Goal: Information Seeking & Learning: Learn about a topic

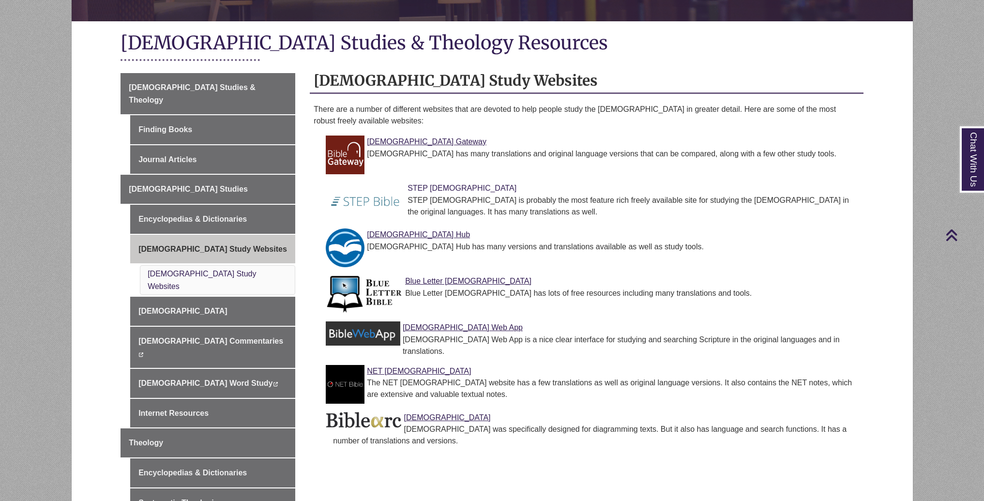
scroll to position [199, 0]
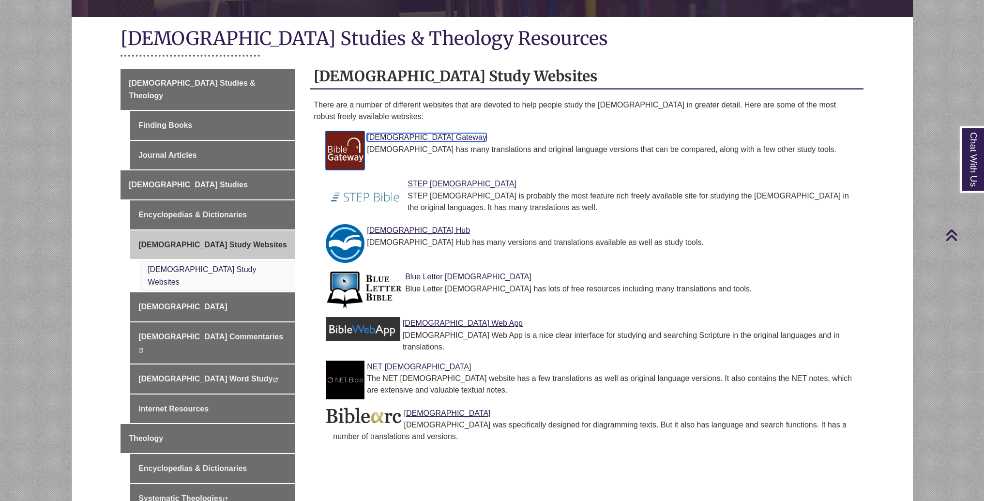
click at [389, 137] on link "[DEMOGRAPHIC_DATA] Gateway" at bounding box center [427, 137] width 120 height 8
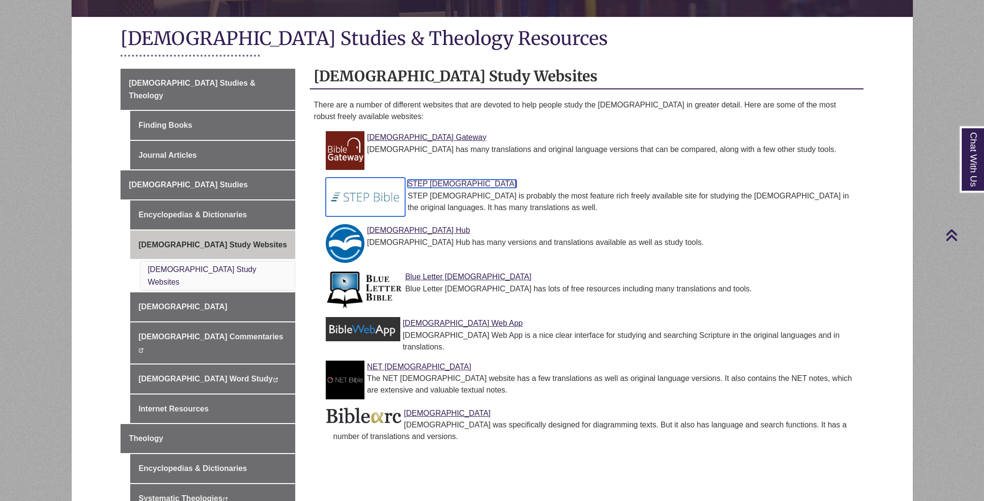
click at [379, 195] on img at bounding box center [365, 197] width 79 height 39
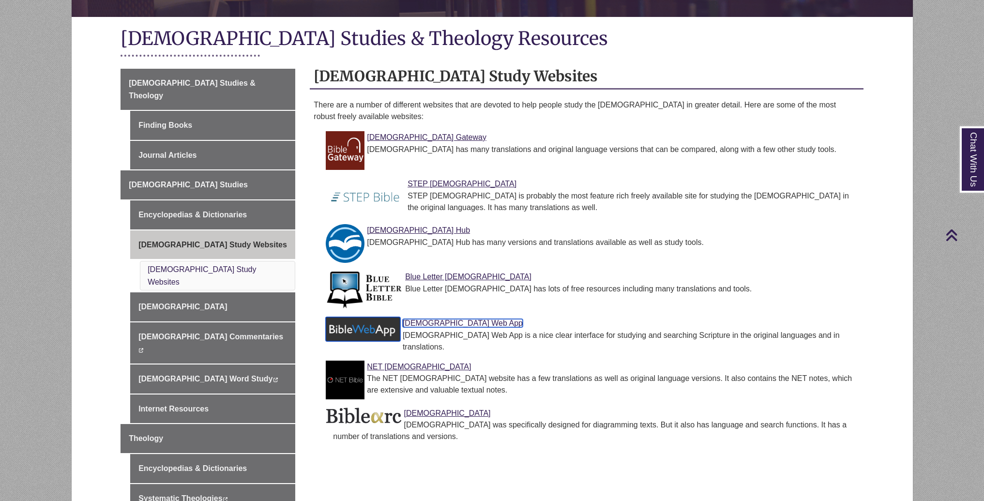
click at [439, 323] on link "[DEMOGRAPHIC_DATA] Web App" at bounding box center [463, 323] width 120 height 8
click at [380, 363] on link "NET [DEMOGRAPHIC_DATA]" at bounding box center [419, 367] width 104 height 8
click at [387, 363] on link "NET [DEMOGRAPHIC_DATA]" at bounding box center [419, 367] width 104 height 8
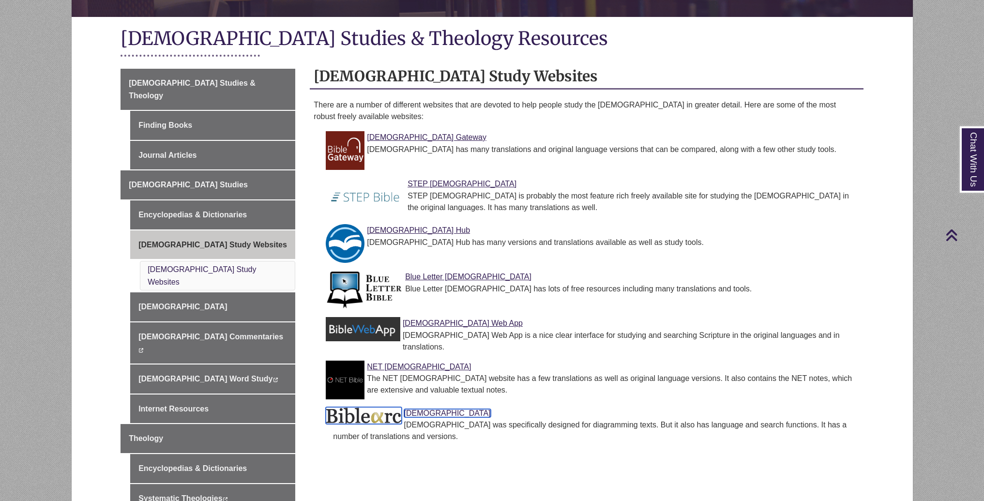
click at [411, 409] on link "[DEMOGRAPHIC_DATA]" at bounding box center [447, 413] width 87 height 8
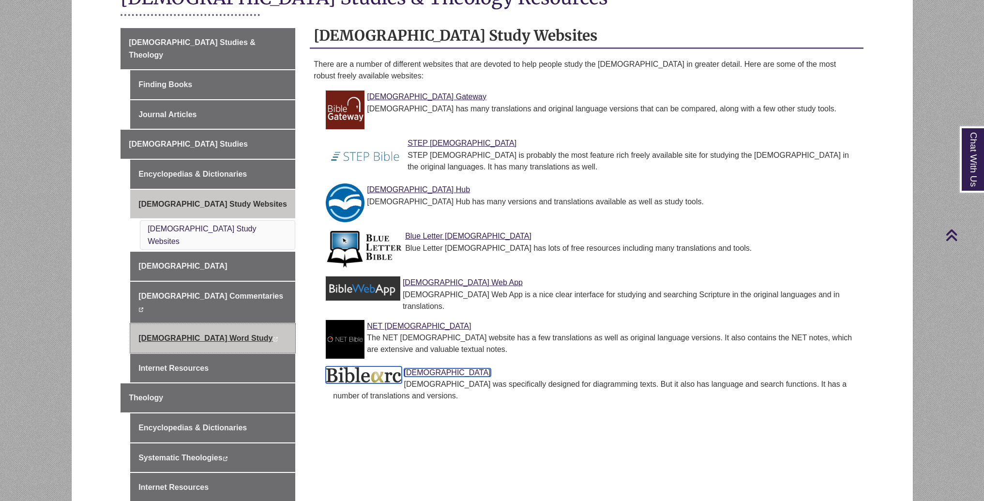
scroll to position [249, 0]
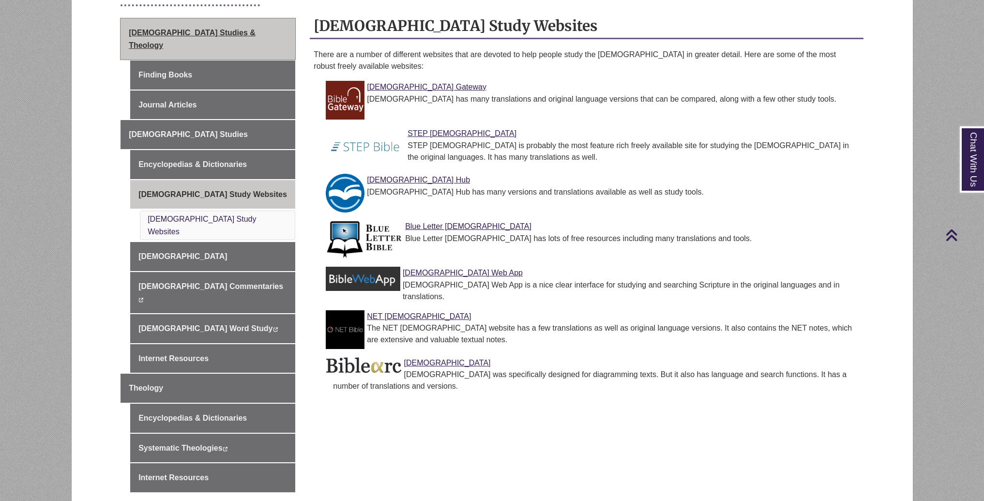
click at [220, 35] on span "[DEMOGRAPHIC_DATA] Studies & Theology" at bounding box center [192, 39] width 127 height 21
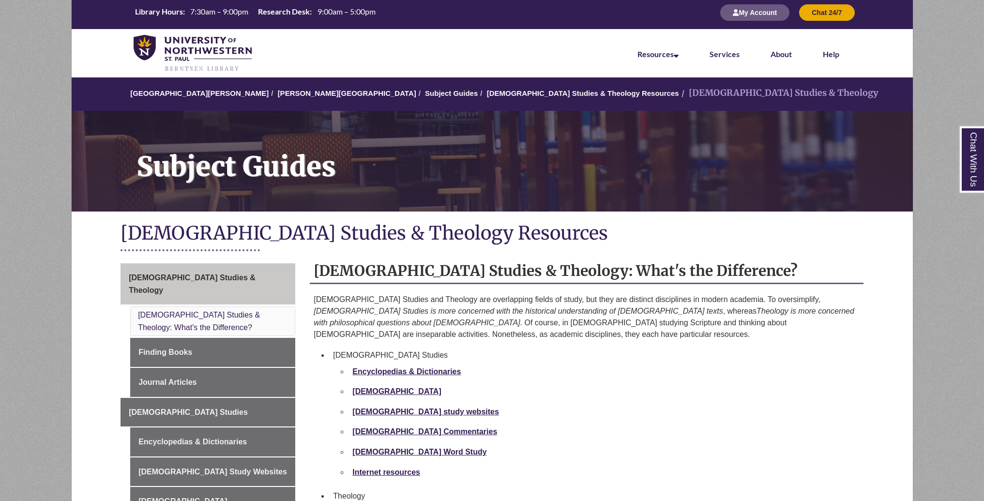
scroll to position [1, 0]
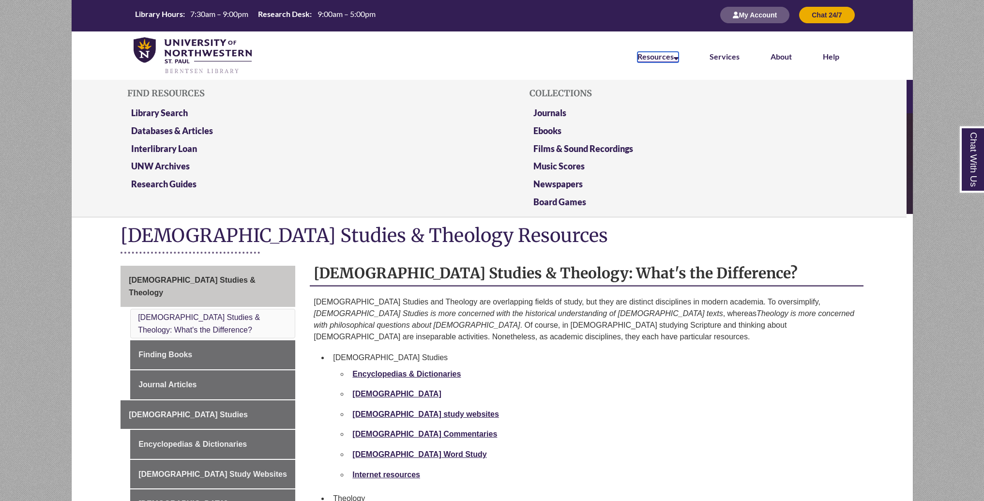
click at [678, 57] on icon at bounding box center [676, 57] width 5 height 8
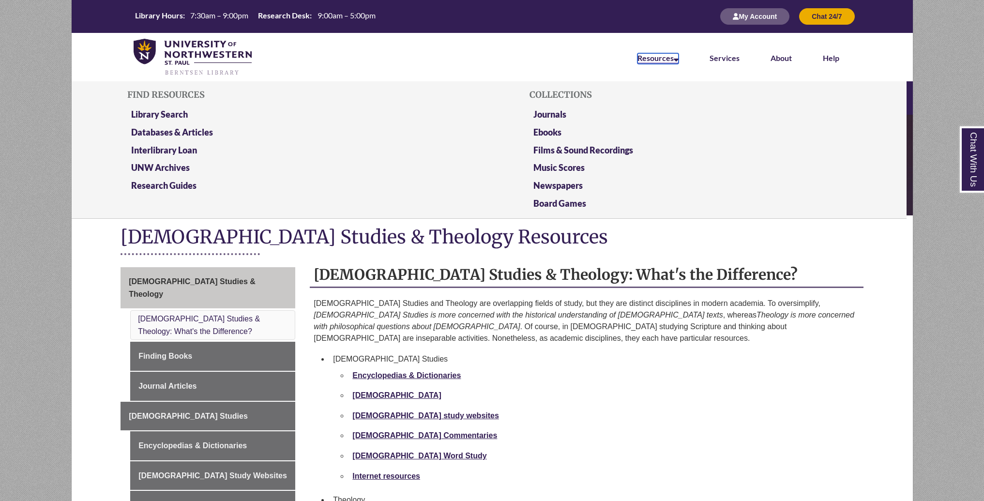
click at [678, 57] on icon at bounding box center [676, 58] width 5 height 8
click at [674, 58] on icon at bounding box center [676, 58] width 5 height 8
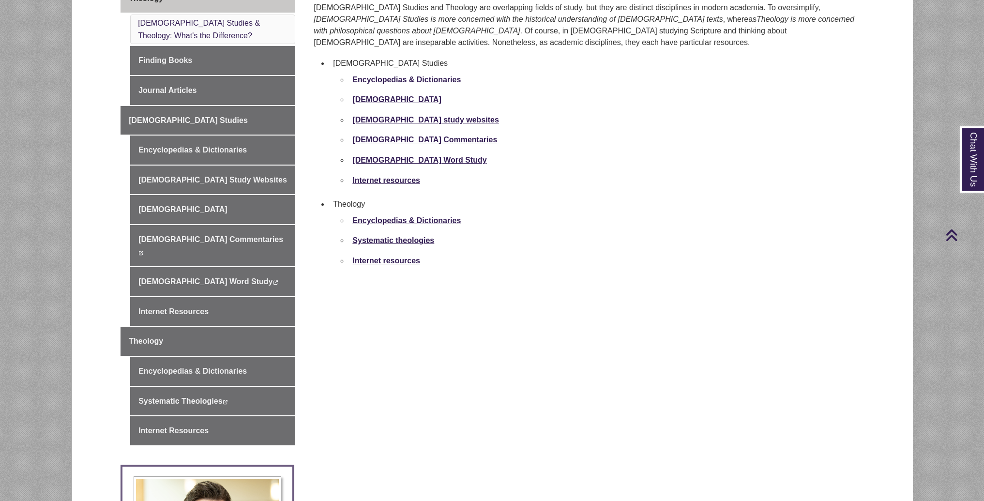
scroll to position [295, 0]
click at [391, 156] on link "[DEMOGRAPHIC_DATA] Word Study" at bounding box center [419, 160] width 134 height 8
click at [199, 298] on link "Internet Resources" at bounding box center [212, 312] width 165 height 29
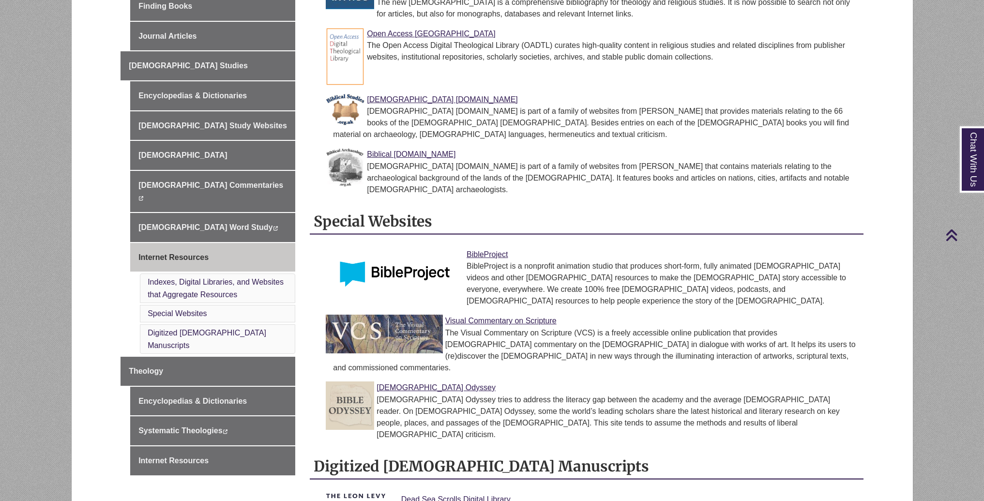
scroll to position [130, 0]
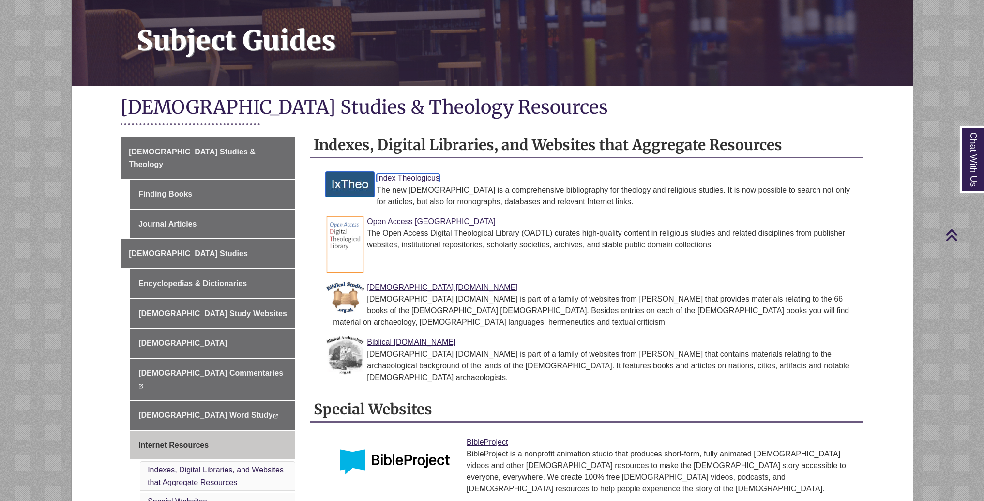
click at [416, 179] on link "Index Theologicus" at bounding box center [408, 178] width 63 height 8
click at [441, 221] on link "Open Access Digital Theological Library" at bounding box center [431, 221] width 128 height 8
click at [428, 288] on link "Biblical Studies.org.uk" at bounding box center [442, 287] width 151 height 8
click at [425, 342] on link "Biblical Archaeology.org.uk" at bounding box center [411, 342] width 89 height 8
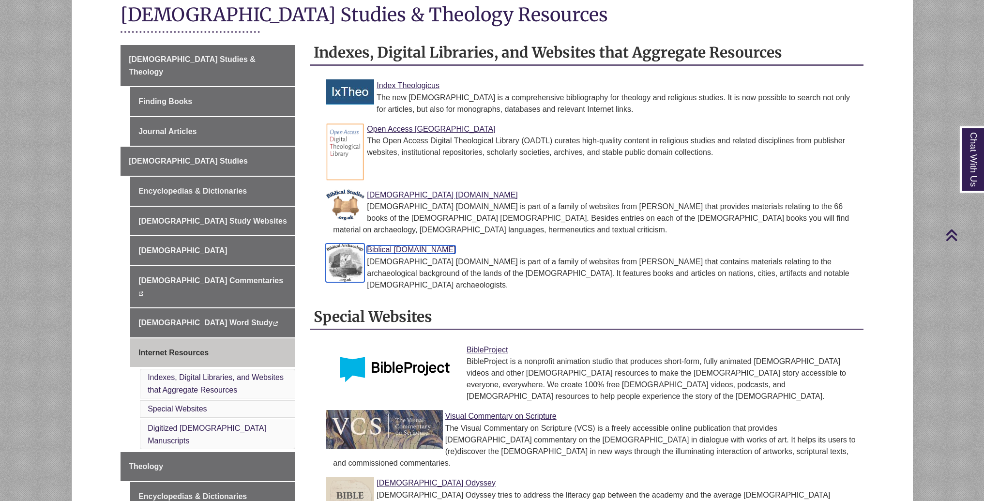
scroll to position [229, 0]
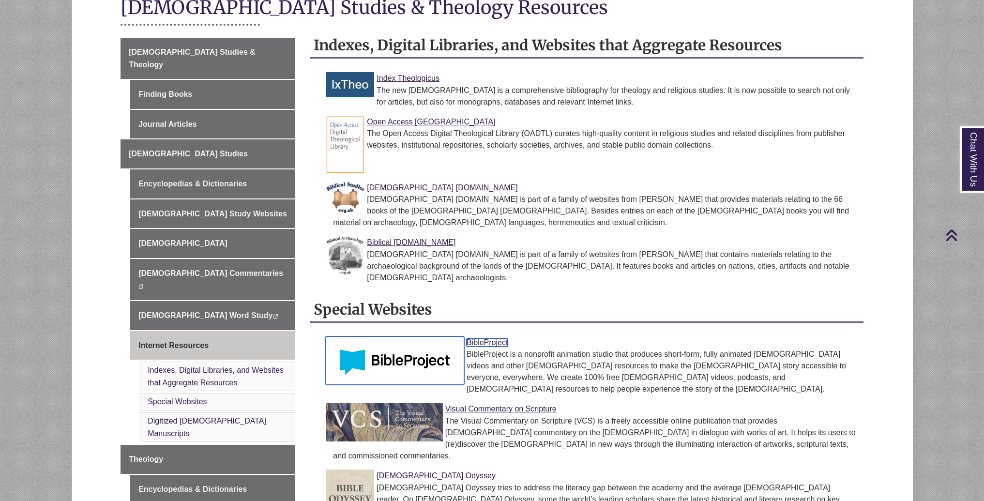
click at [493, 338] on link "BibleProject" at bounding box center [487, 342] width 41 height 8
